Goal: Find contact information: Find contact information

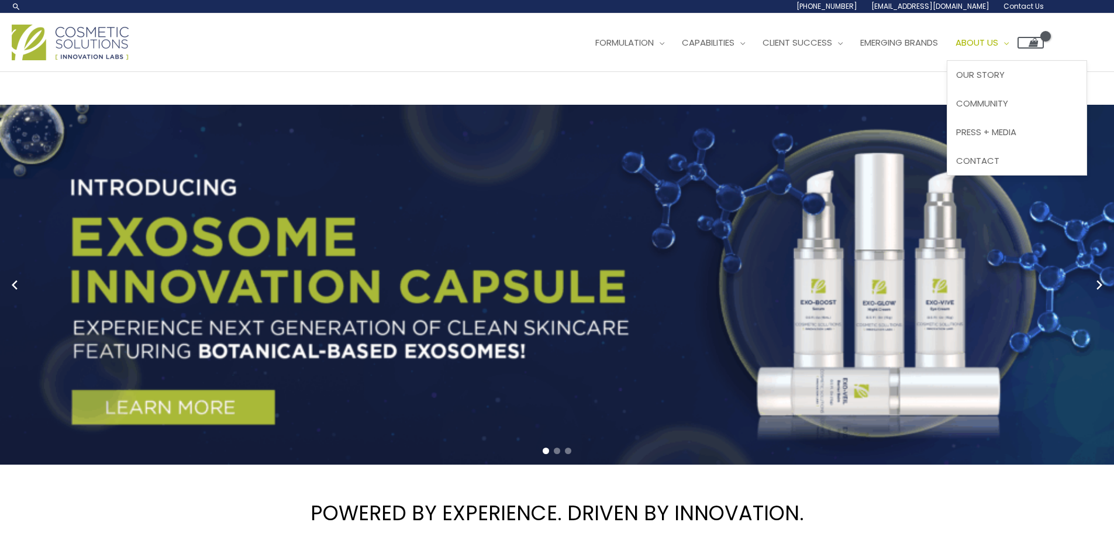
click at [956, 49] on span "About Us" at bounding box center [977, 42] width 43 height 12
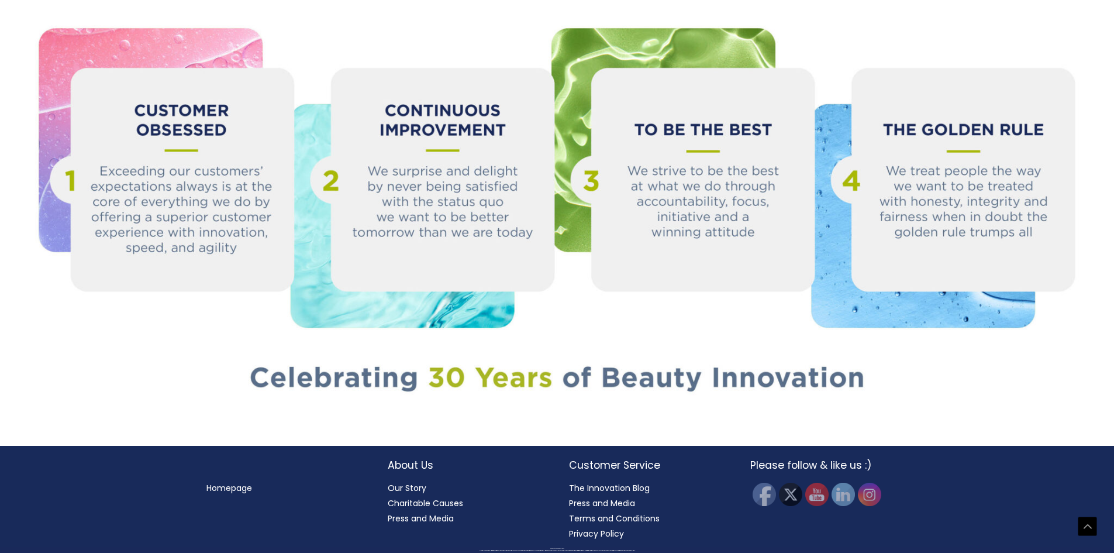
scroll to position [1560, 0]
click at [388, 483] on link "Our Story" at bounding box center [407, 488] width 39 height 12
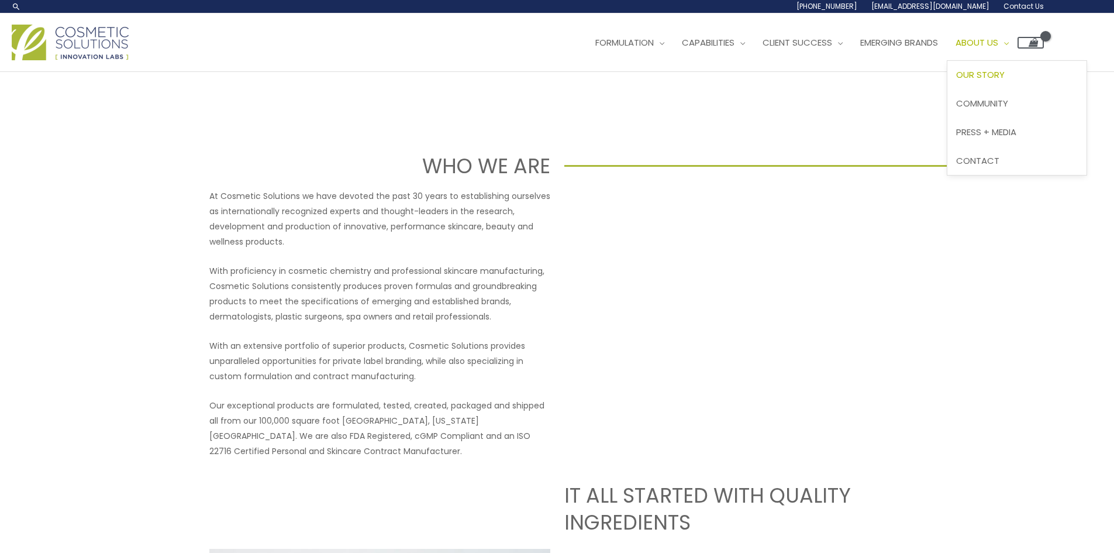
click at [998, 49] on span "Site Navigation" at bounding box center [1003, 42] width 11 height 12
click at [0, 0] on span "Contact Us" at bounding box center [0, 0] width 0 height 0
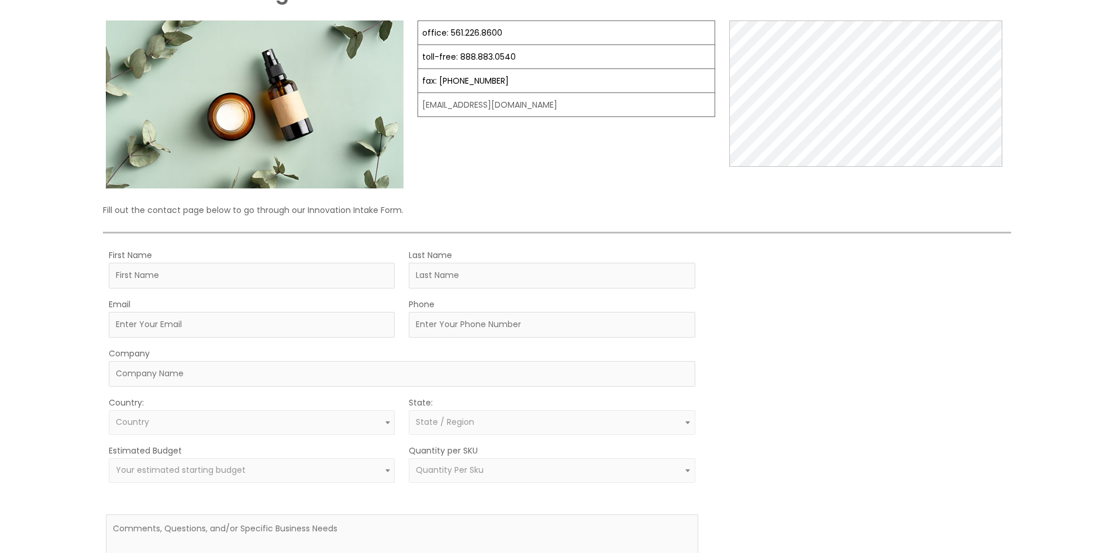
scroll to position [175, 0]
